Goal: Information Seeking & Learning: Learn about a topic

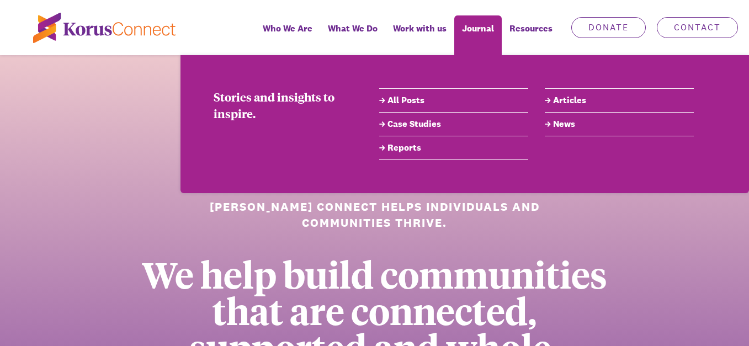
click at [416, 101] on link "All Posts" at bounding box center [453, 100] width 149 height 13
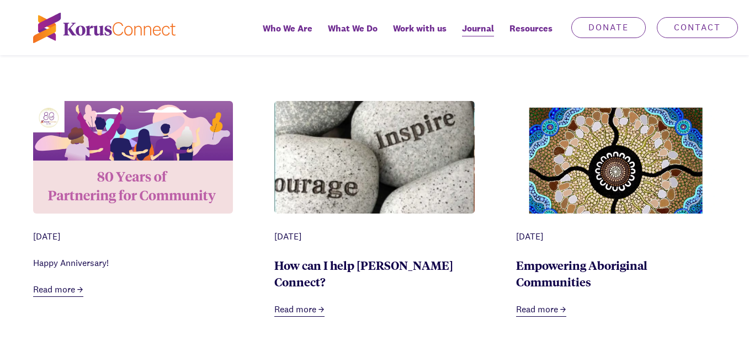
scroll to position [828, 0]
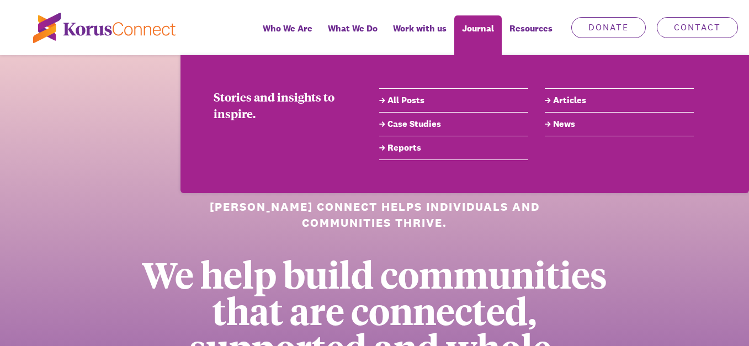
click at [411, 100] on link "All Posts" at bounding box center [453, 100] width 149 height 13
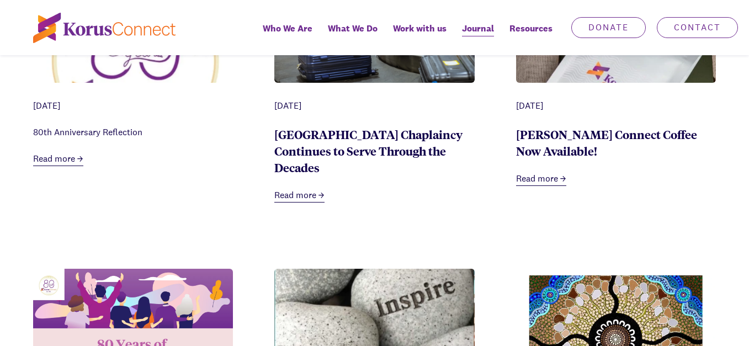
scroll to position [662, 0]
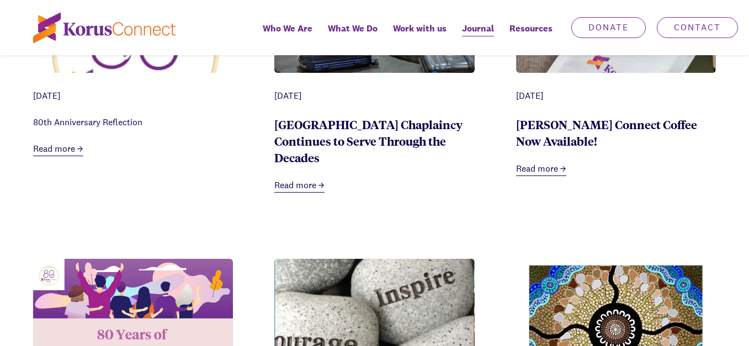
click at [569, 124] on link "[PERSON_NAME] Connect Coffee Now Available!" at bounding box center [606, 132] width 181 height 32
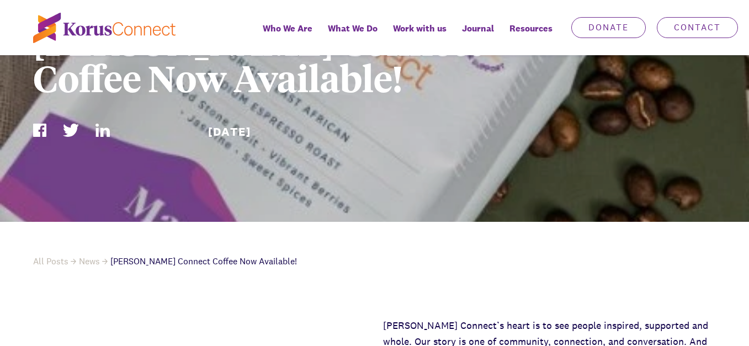
scroll to position [276, 0]
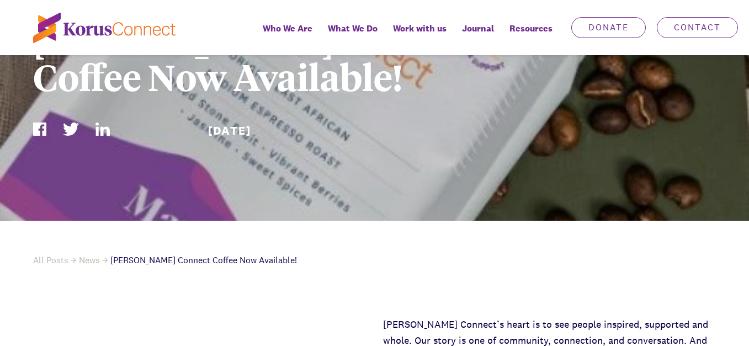
click at [102, 129] on img at bounding box center [103, 129] width 14 height 13
click at [40, 133] on img at bounding box center [39, 129] width 13 height 13
click at [69, 128] on img at bounding box center [71, 129] width 16 height 13
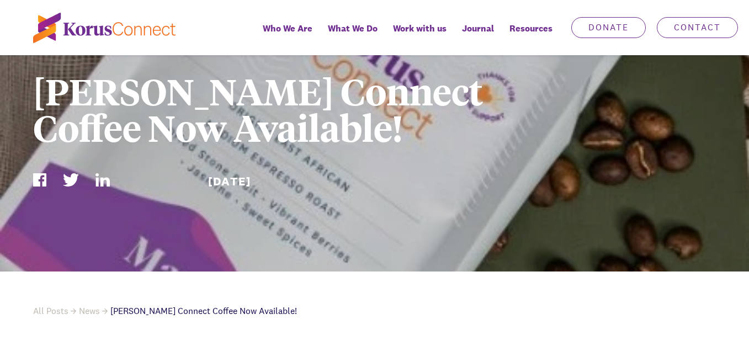
scroll to position [221, 0]
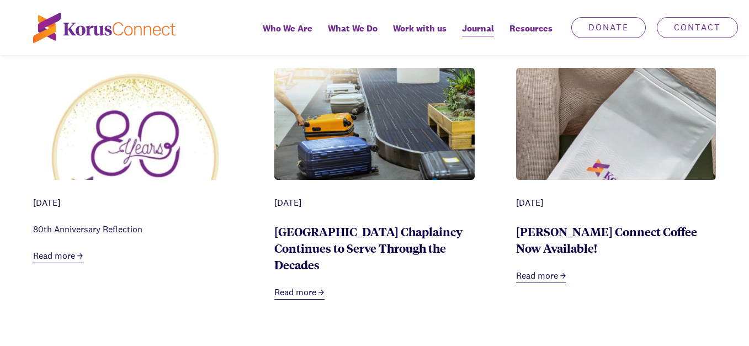
scroll to position [552, 0]
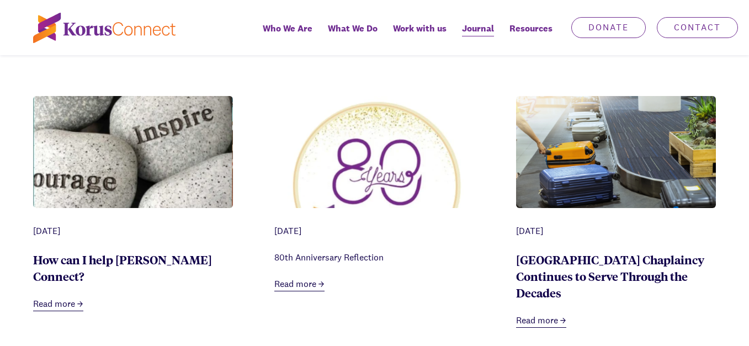
scroll to position [552, 0]
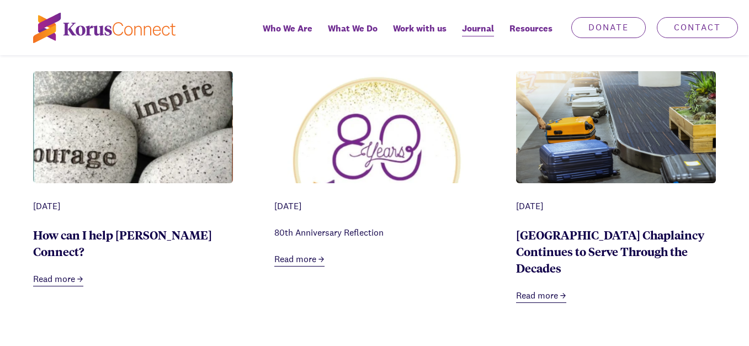
click at [127, 130] on img at bounding box center [133, 151] width 200 height 161
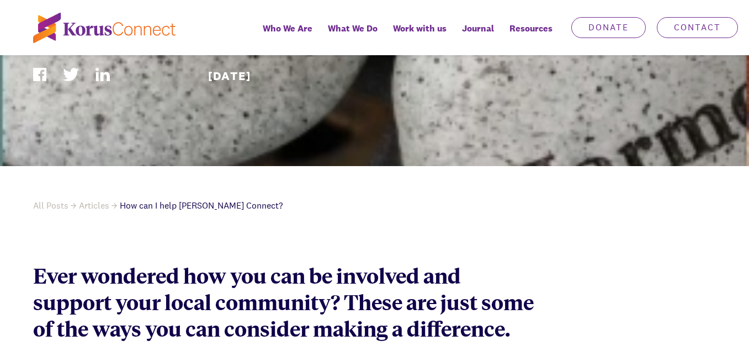
scroll to position [331, 0]
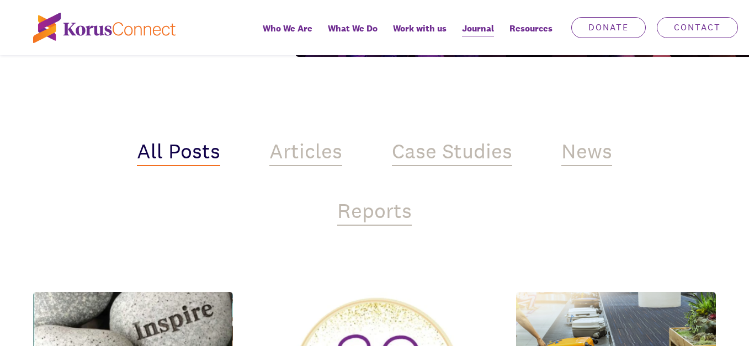
scroll to position [552, 0]
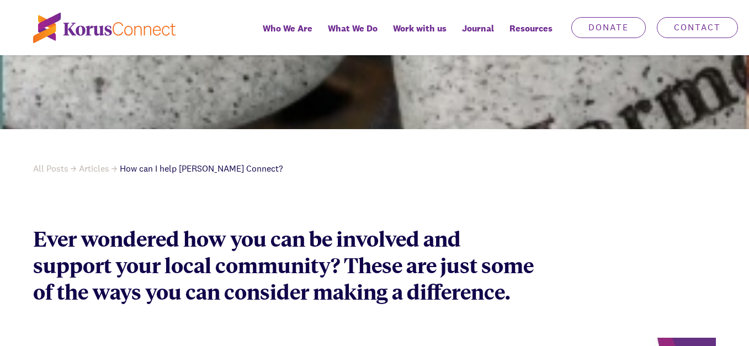
scroll to position [331, 0]
